Goal: Task Accomplishment & Management: Use online tool/utility

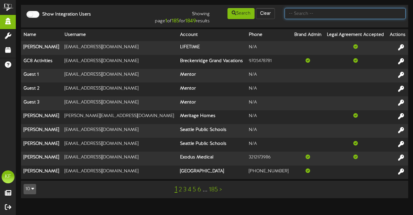
click at [311, 13] on input "text" at bounding box center [345, 13] width 121 height 11
type input "rena"
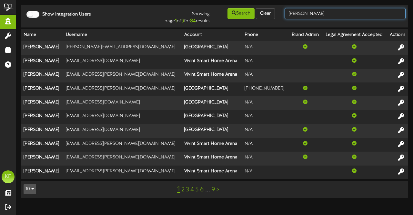
click at [307, 17] on input "rena" at bounding box center [345, 13] width 121 height 11
type input "r"
type input "picklr"
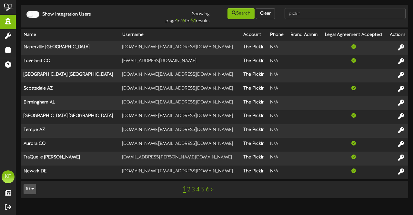
click at [189, 188] on link "2" at bounding box center [188, 189] width 3 height 7
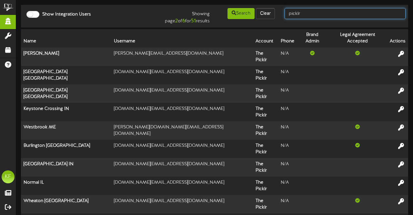
drag, startPoint x: 304, startPoint y: 16, endPoint x: 280, endPoint y: 12, distance: 24.3
click at [280, 12] on div "picklr" at bounding box center [345, 13] width 131 height 12
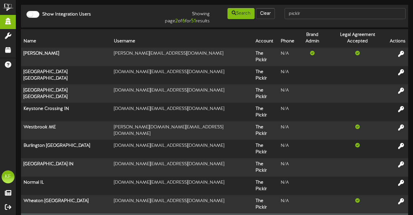
click at [402, 214] on icon at bounding box center [401, 218] width 7 height 7
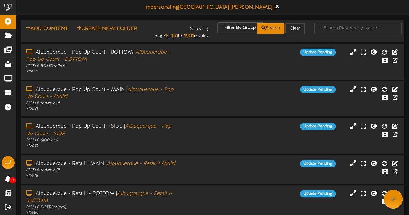
click at [143, 136] on div "Albuquerque - Pop Up Court - SIDE | Albuquerque - Pop Up Court - SIDE" at bounding box center [101, 130] width 150 height 15
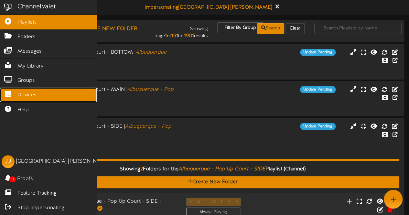
click at [11, 88] on link "Devices" at bounding box center [48, 95] width 97 height 15
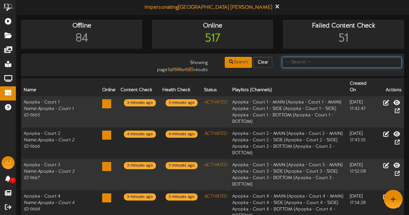
click at [285, 58] on input "text" at bounding box center [341, 62] width 119 height 11
type input "fort collins"
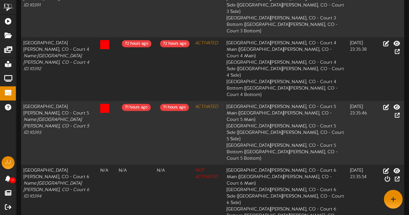
scroll to position [238, 0]
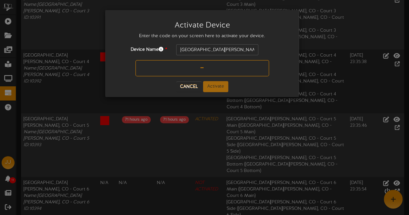
click at [208, 71] on input "text" at bounding box center [201, 68] width 133 height 16
click at [206, 71] on input "2E8ME" at bounding box center [201, 68] width 133 height 16
click at [191, 69] on input "2E8ME" at bounding box center [201, 68] width 133 height 16
click at [195, 69] on input "2E8ME" at bounding box center [201, 68] width 133 height 16
click at [184, 66] on input "2E8ME" at bounding box center [201, 68] width 133 height 16
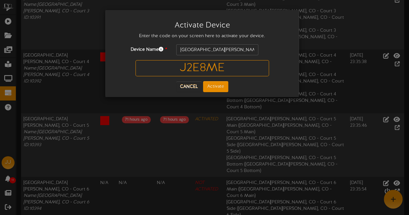
type input "J2E8ME"
click at [212, 84] on button "Activate" at bounding box center [215, 86] width 25 height 11
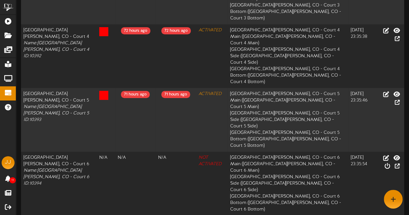
scroll to position [262, 0]
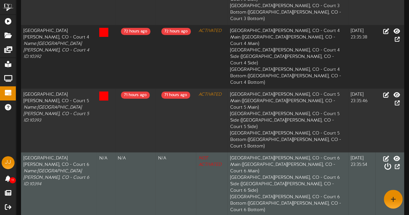
click at [390, 163] on icon at bounding box center [386, 166] width 7 height 7
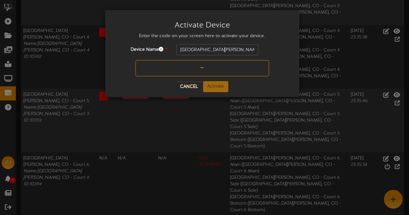
click at [211, 65] on input "text" at bounding box center [201, 68] width 133 height 16
type input "7X06F6"
click at [218, 85] on button "Activate" at bounding box center [215, 86] width 25 height 11
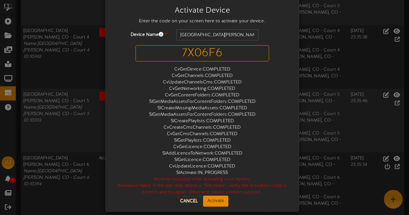
scroll to position [15, 0]
click at [195, 202] on button "Cancel" at bounding box center [189, 201] width 26 height 10
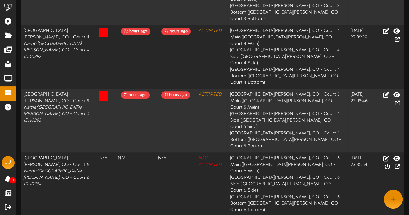
drag, startPoint x: 42, startPoint y: 123, endPoint x: 23, endPoint y: 124, distance: 19.1
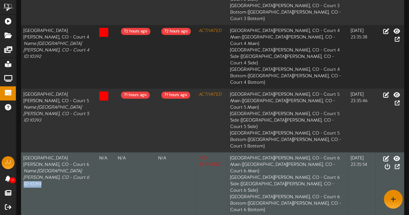
drag, startPoint x: 44, startPoint y: 77, endPoint x: 23, endPoint y: 80, distance: 21.0
click at [23, 152] on td "Fort Collins, CO - Court 6 Name: Fort Collins, CO - Court 6 ID: 10394" at bounding box center [59, 184] width 76 height 64
copy icon "ID: 10394"
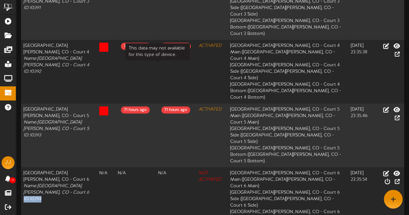
scroll to position [246, 0]
